Goal: Transaction & Acquisition: Purchase product/service

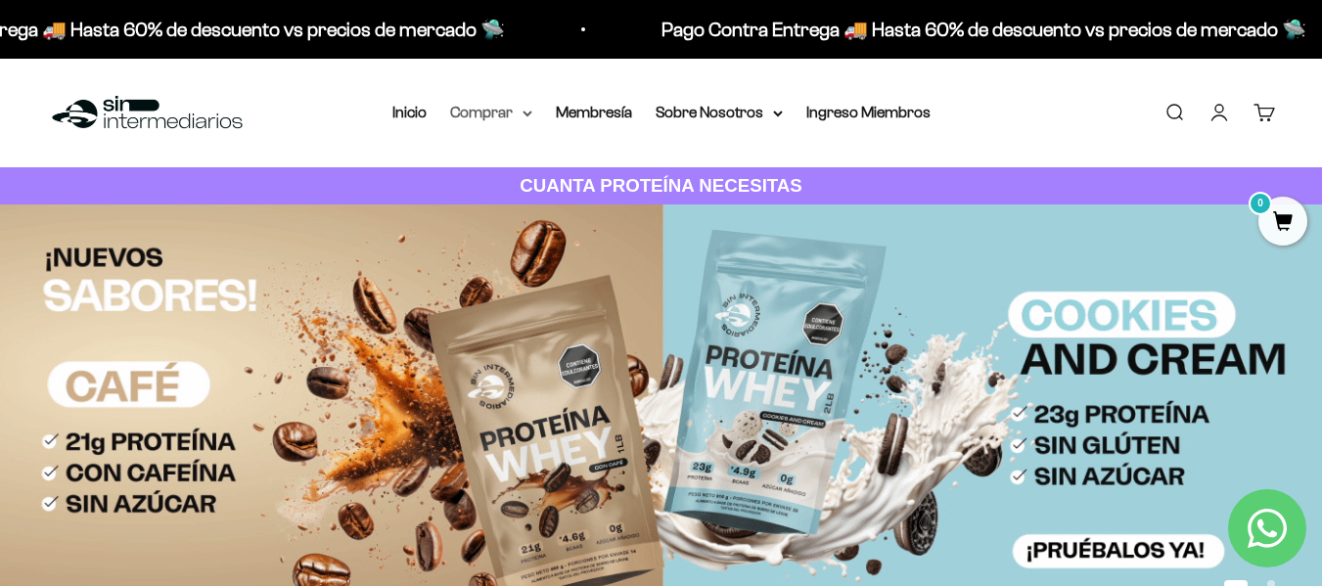
click at [504, 113] on summary "Comprar" at bounding box center [491, 112] width 82 height 25
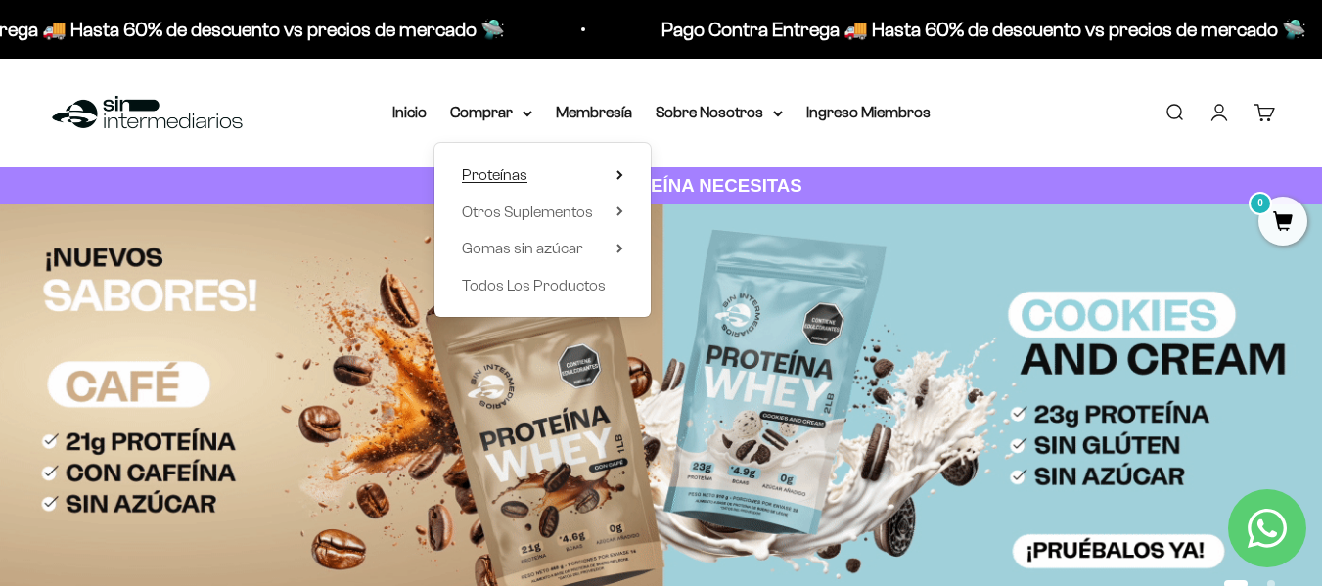
click at [517, 176] on span "Proteínas" at bounding box center [495, 174] width 66 height 17
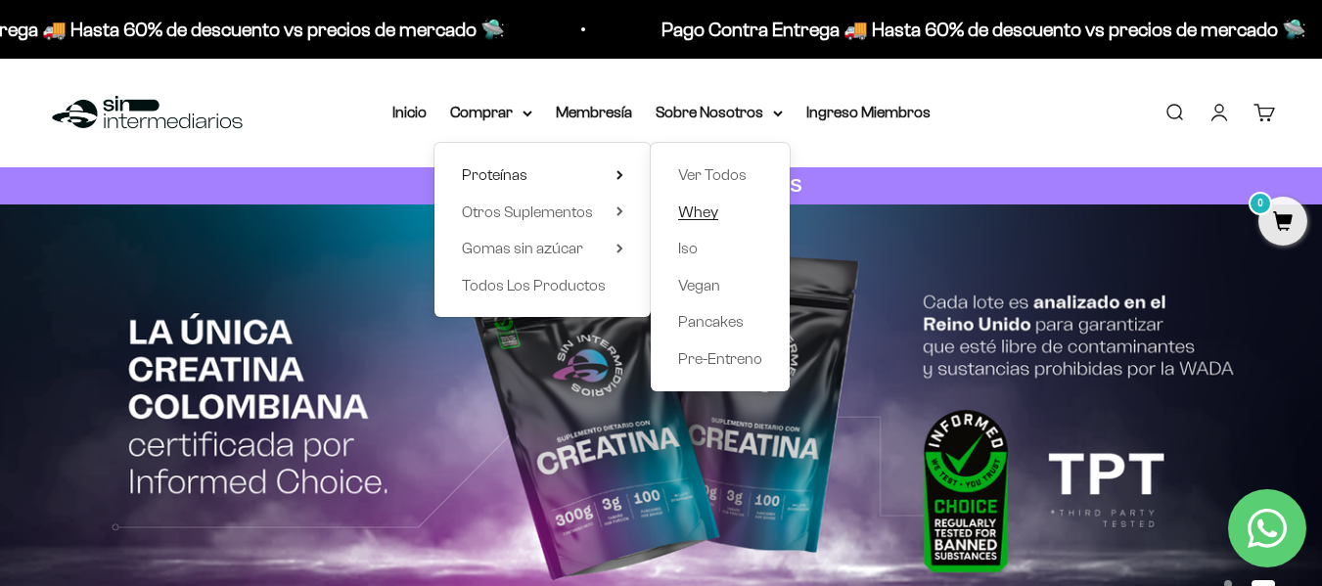
click at [701, 217] on span "Whey" at bounding box center [698, 212] width 40 height 17
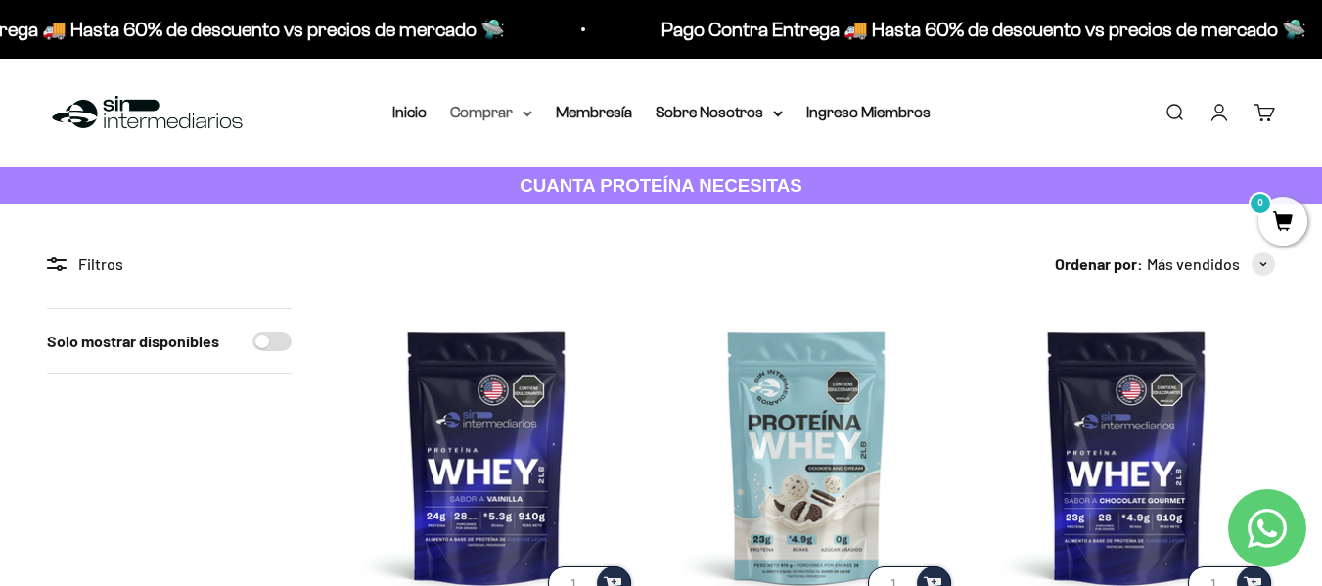
click at [481, 111] on summary "Comprar" at bounding box center [491, 112] width 82 height 25
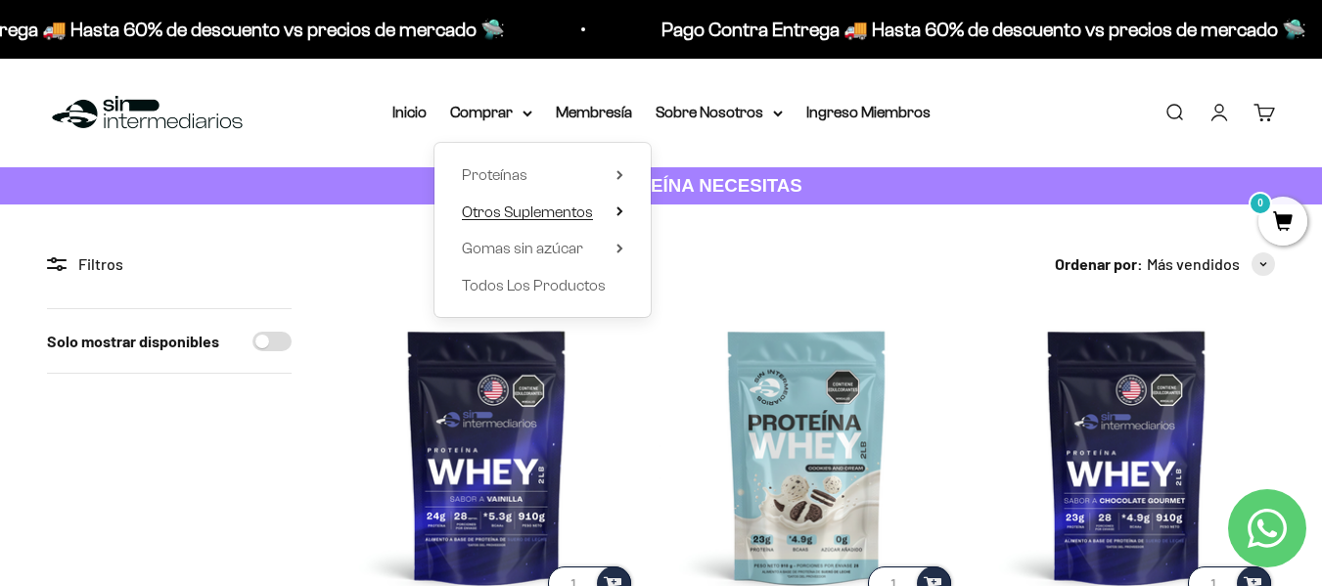
click at [546, 210] on span "Otros Suplementos" at bounding box center [527, 212] width 131 height 17
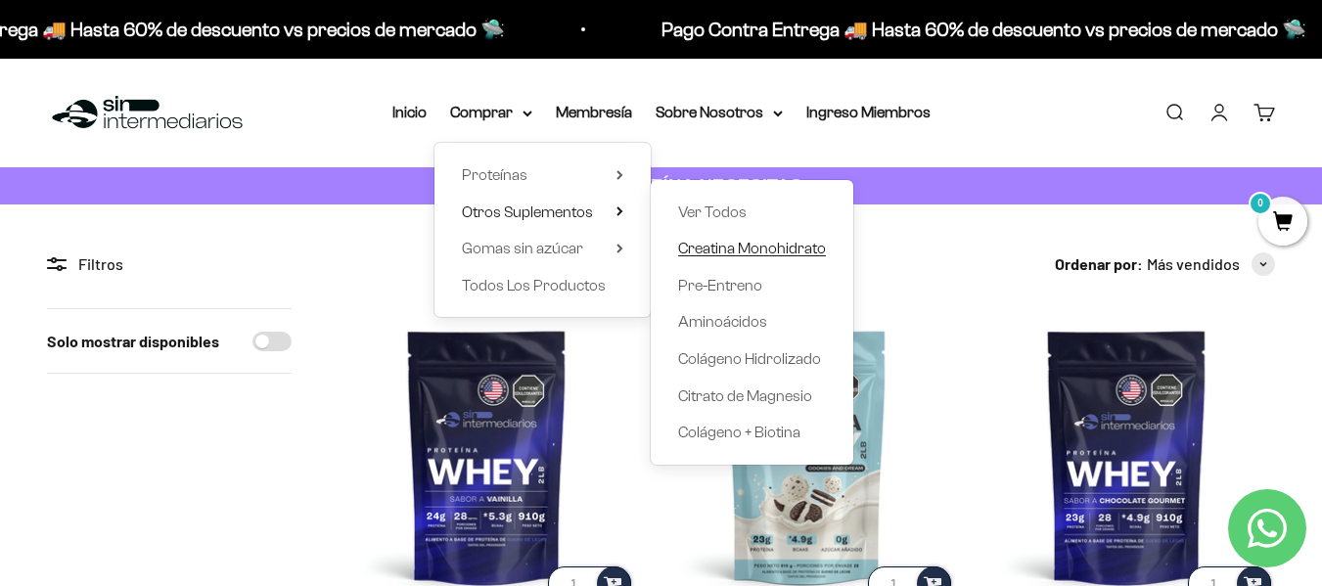
click at [739, 244] on span "Creatina Monohidrato" at bounding box center [752, 248] width 148 height 17
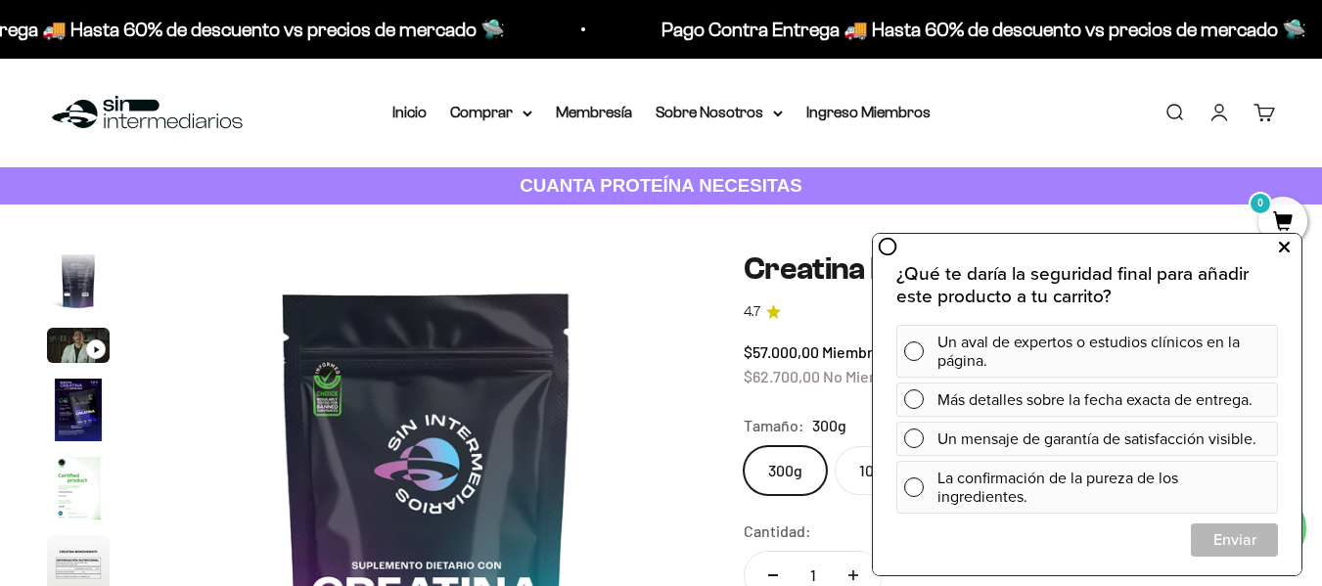
click at [1282, 244] on icon at bounding box center [1284, 247] width 11 height 25
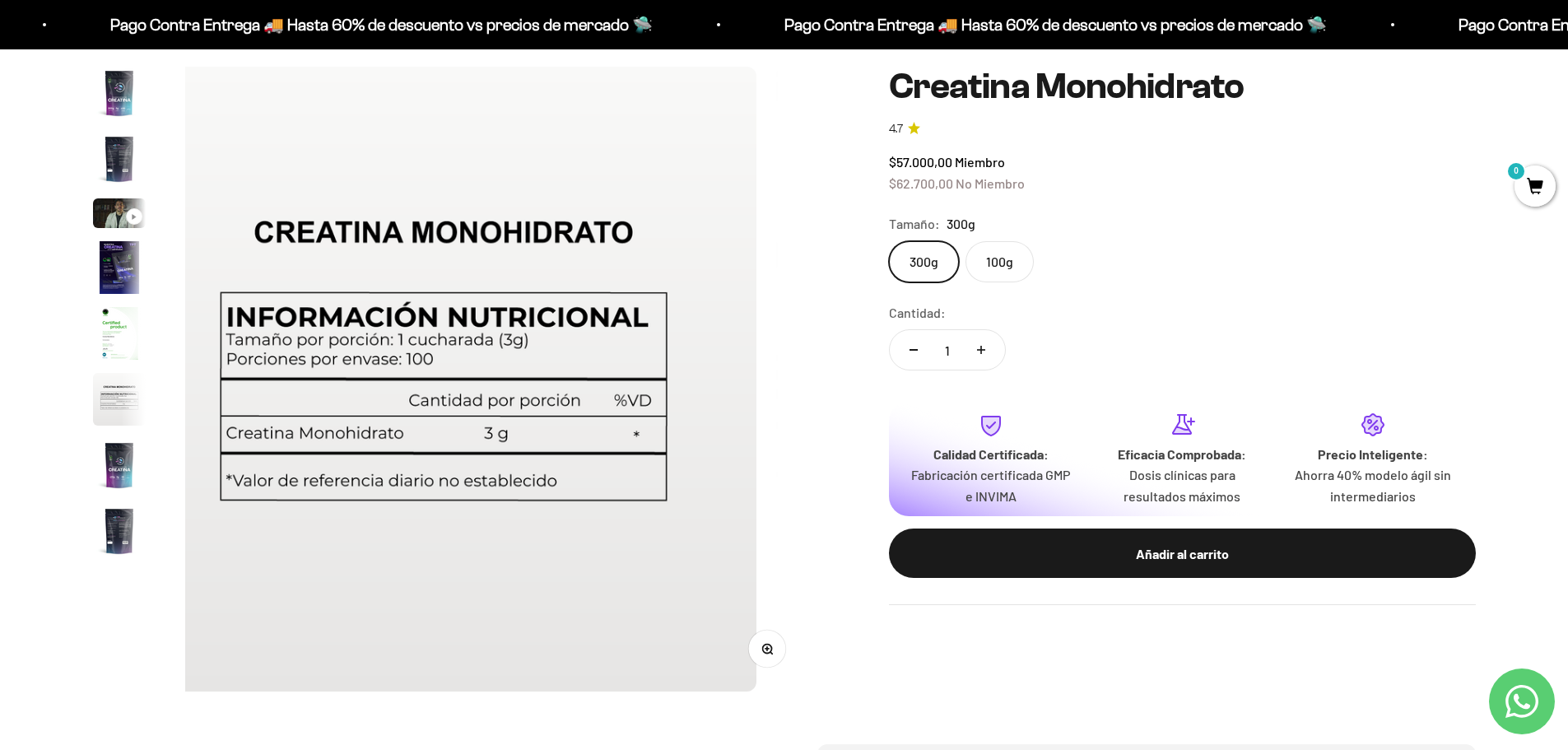
scroll to position [0, 5158]
